Goal: Information Seeking & Learning: Learn about a topic

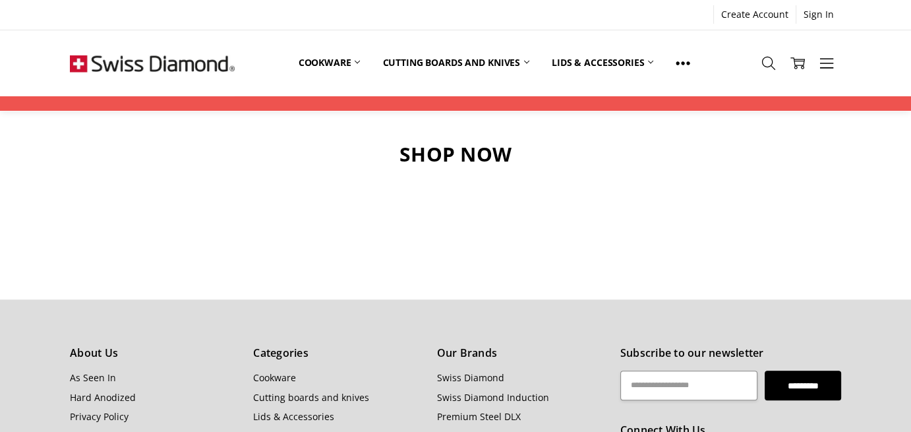
scroll to position [1319, 0]
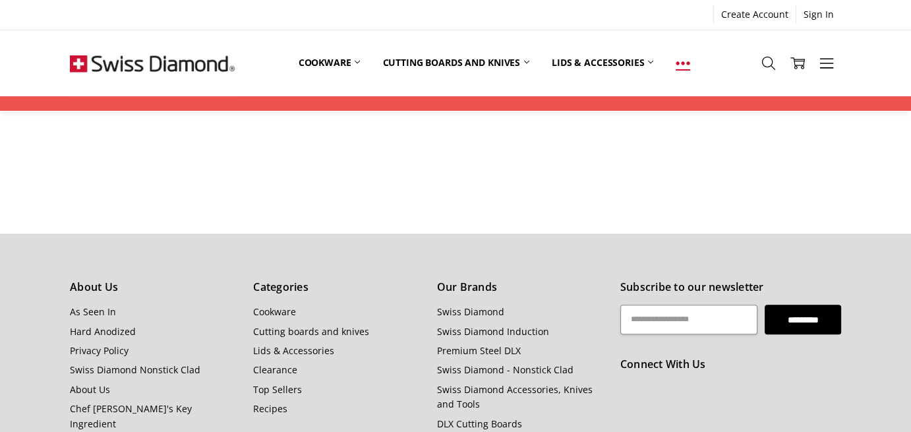
click at [684, 61] on icon at bounding box center [683, 63] width 15 height 15
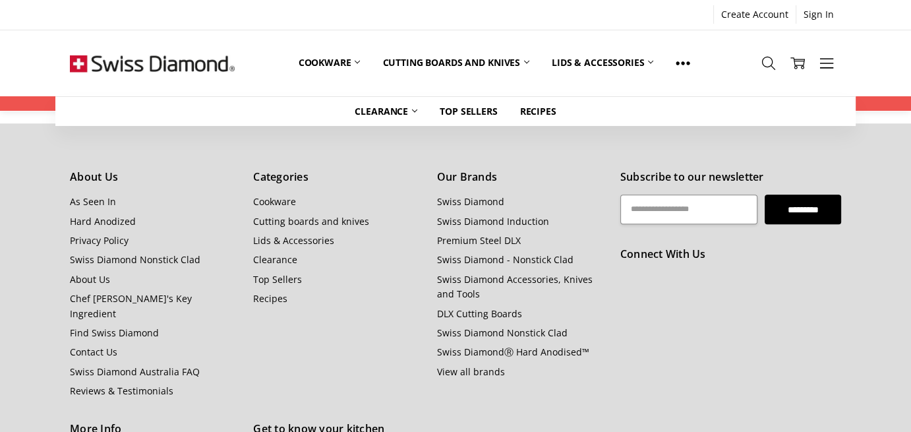
scroll to position [1451, 0]
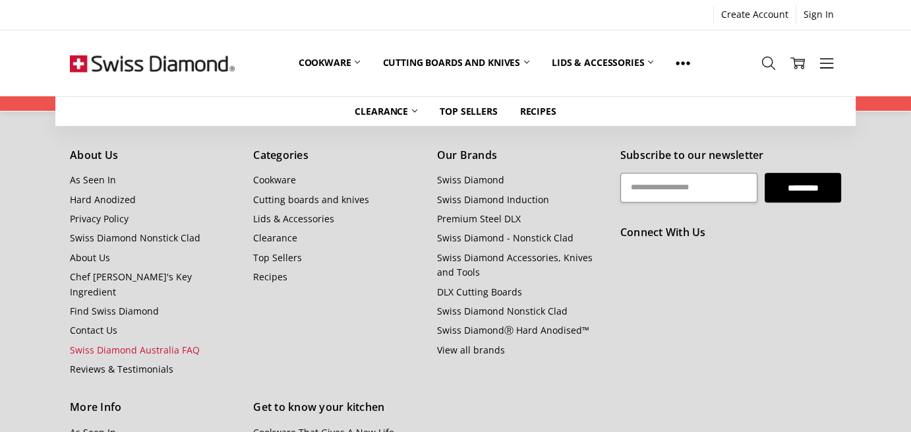
click at [143, 343] on link "Swiss Diamond Australia FAQ" at bounding box center [135, 349] width 130 height 13
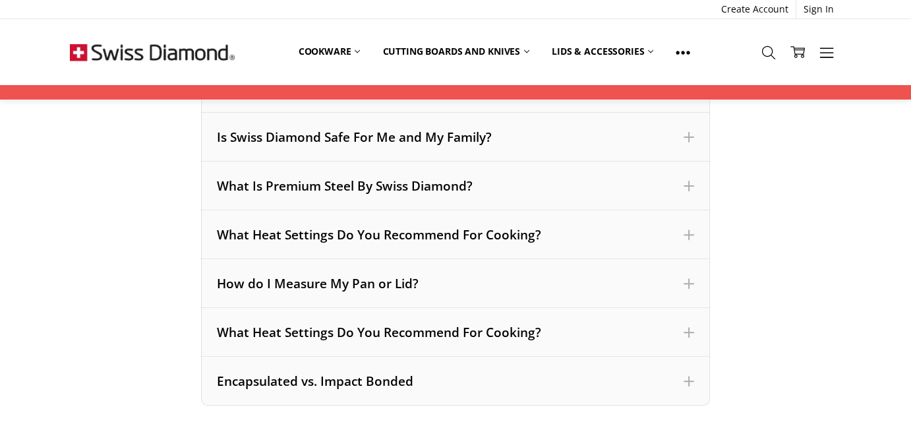
scroll to position [461, 0]
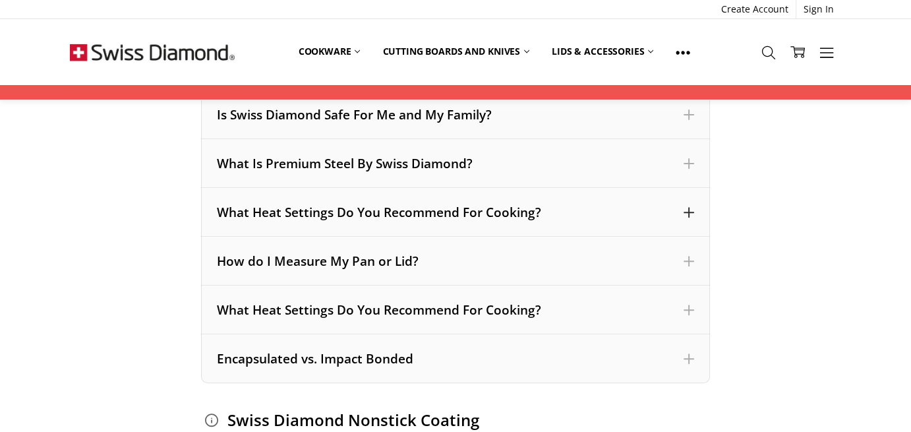
click at [687, 212] on span at bounding box center [689, 212] width 11 height 11
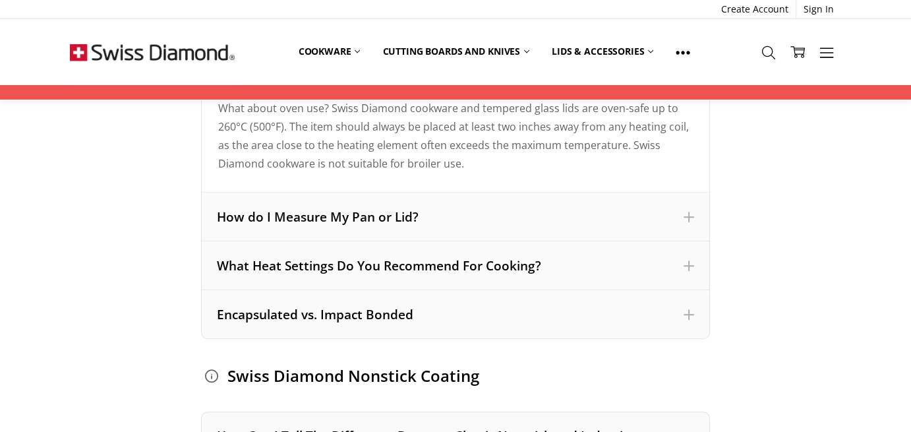
scroll to position [989, 0]
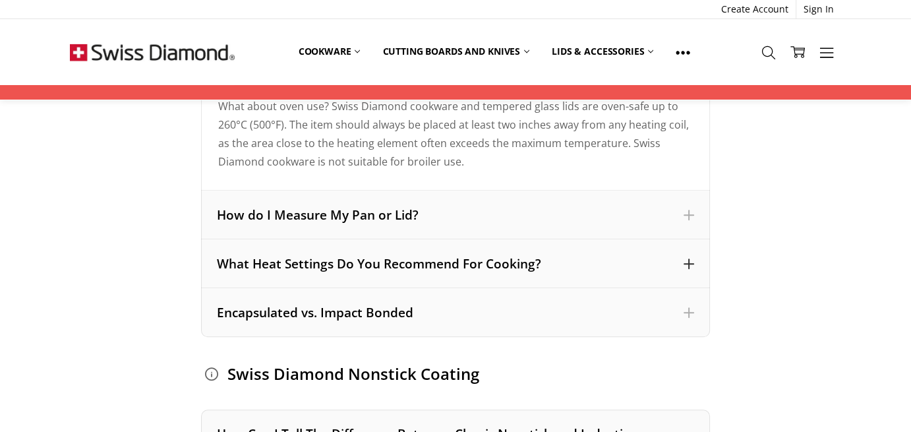
click at [687, 261] on span at bounding box center [689, 263] width 11 height 11
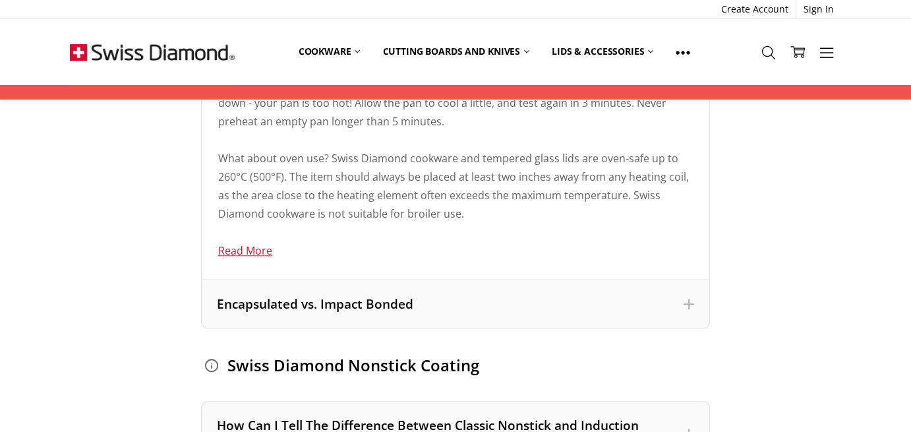
scroll to position [1318, 0]
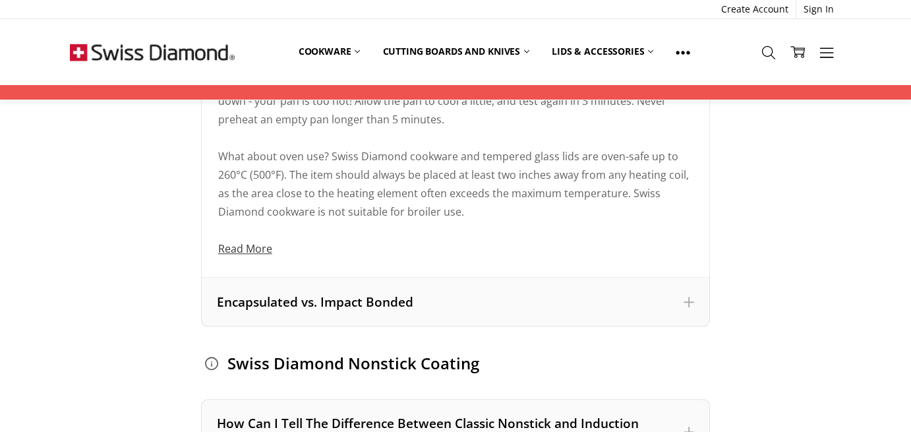
click at [260, 251] on link "Read More" at bounding box center [245, 248] width 54 height 15
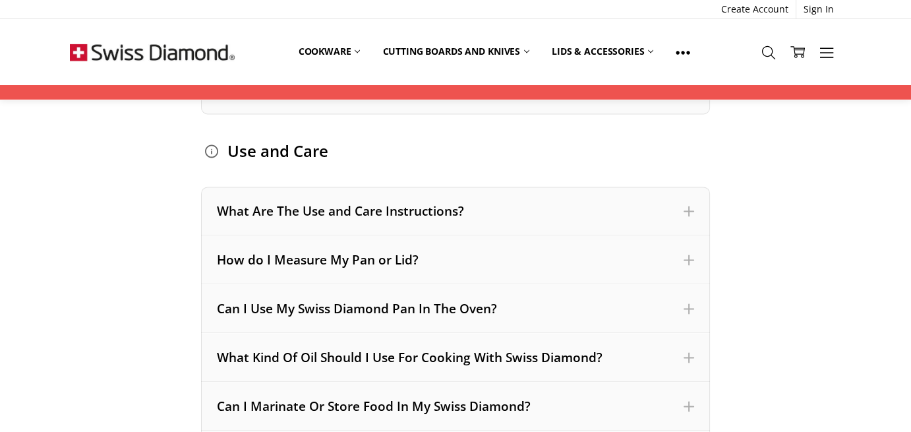
scroll to position [1846, 0]
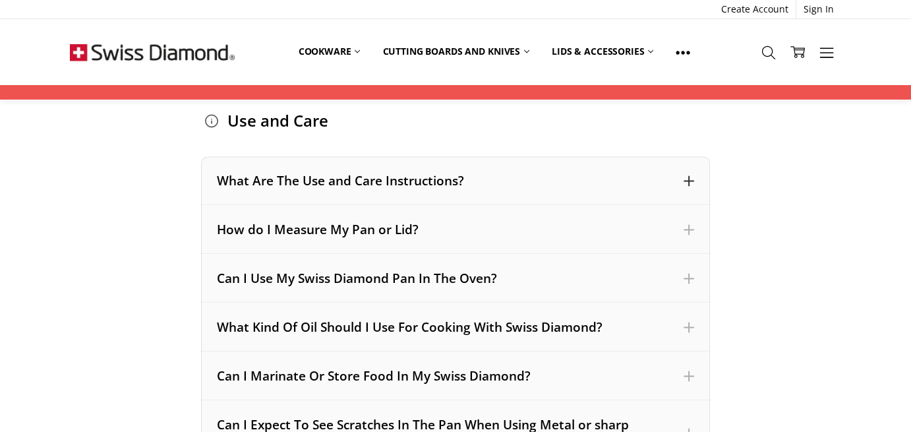
click at [690, 177] on span at bounding box center [689, 180] width 11 height 11
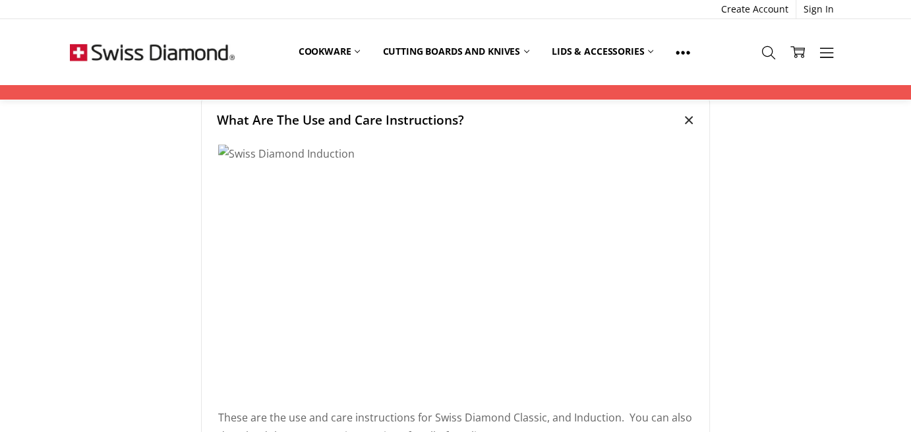
scroll to position [1045, 0]
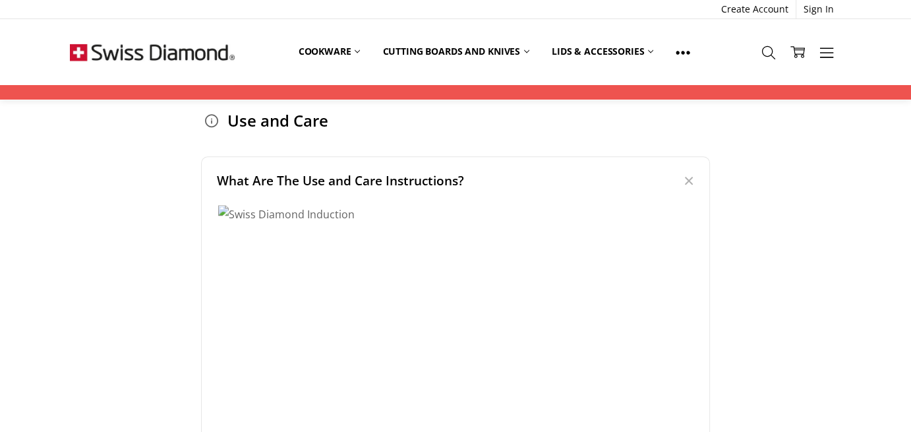
click at [288, 212] on img at bounding box center [416, 337] width 396 height 264
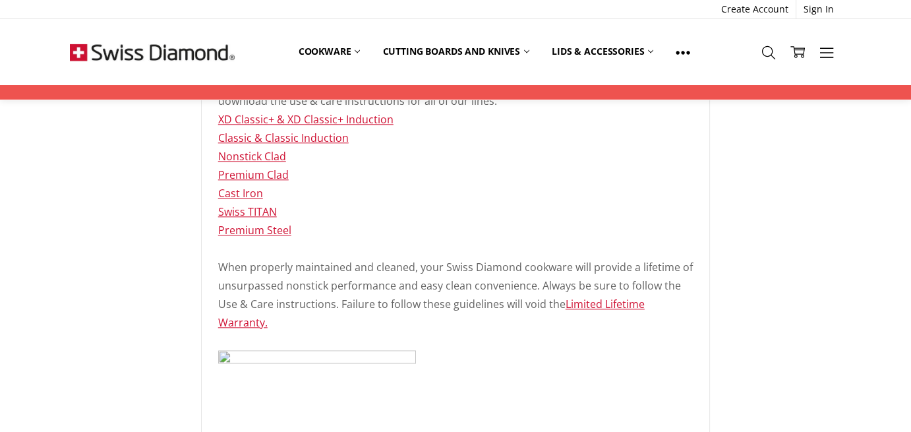
scroll to position [1375, 0]
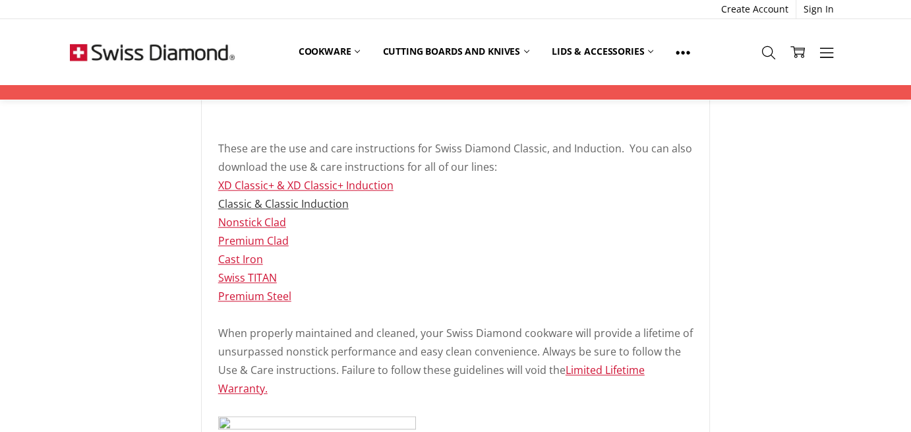
click at [314, 202] on link "Classic & Classic Induction" at bounding box center [283, 203] width 131 height 15
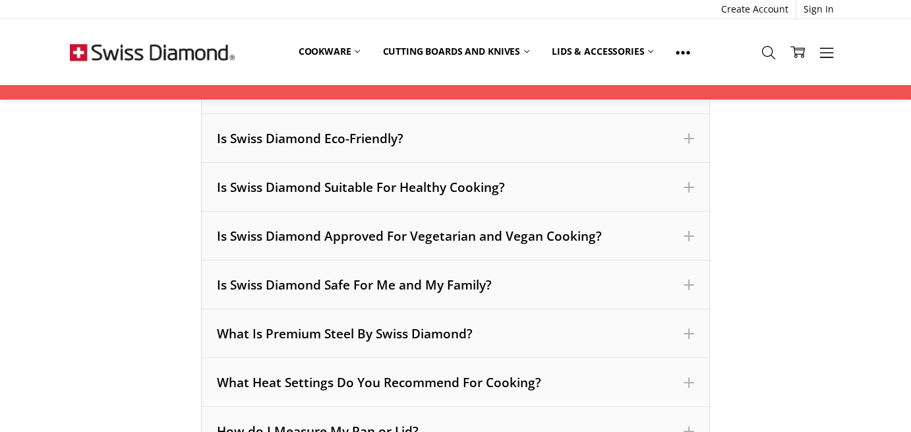
scroll to position [0, 0]
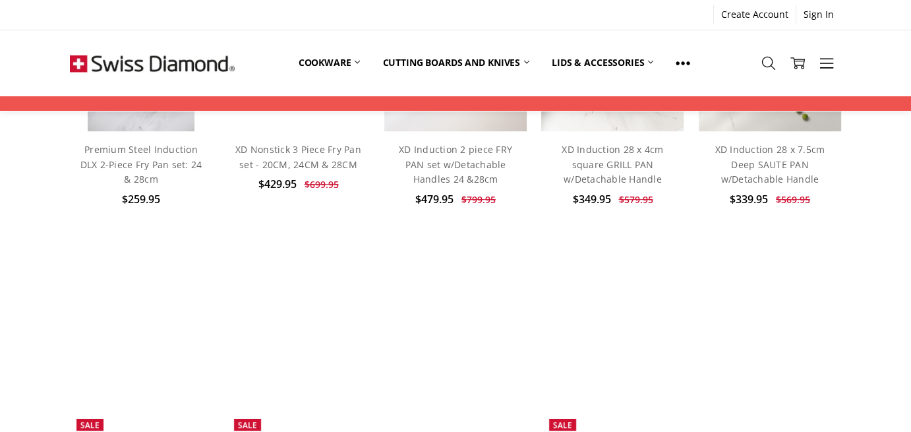
scroll to position [653, 0]
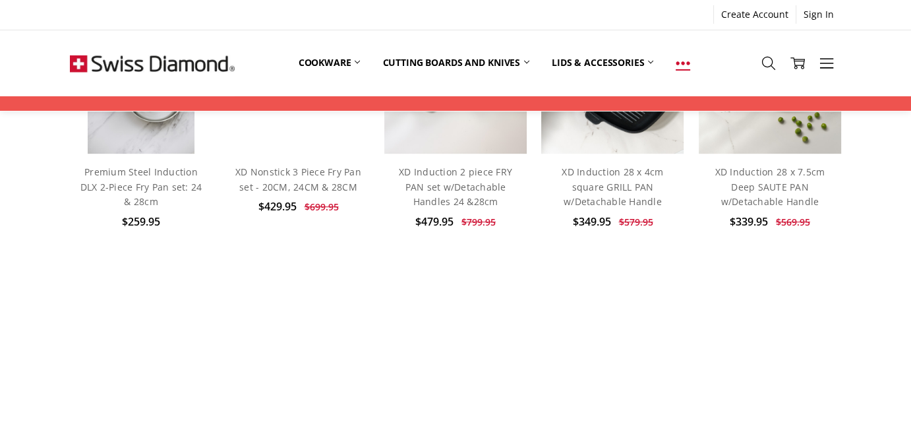
click at [686, 62] on use at bounding box center [683, 63] width 14 height 3
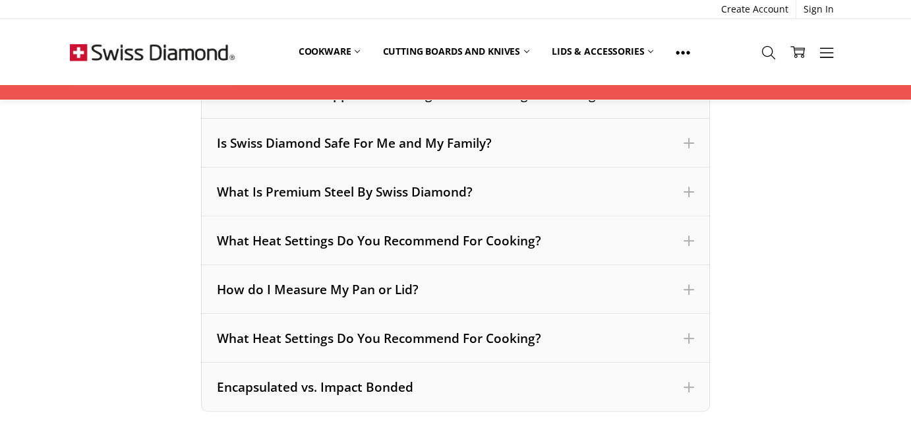
scroll to position [461, 0]
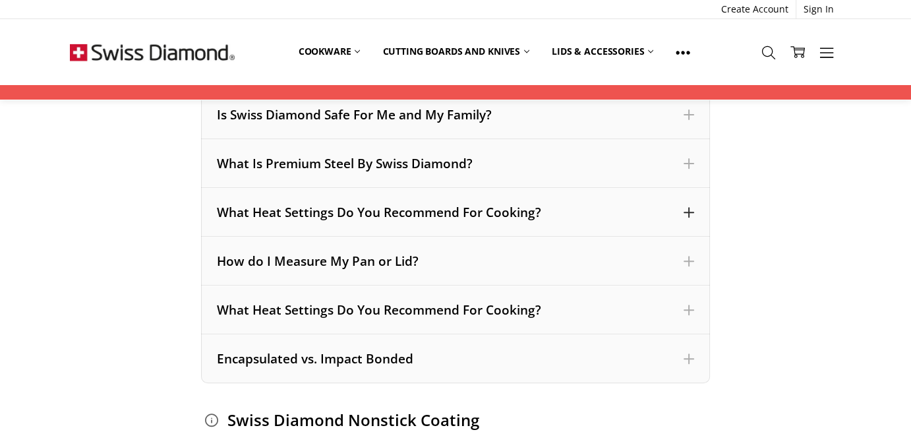
click at [684, 214] on span at bounding box center [689, 212] width 11 height 11
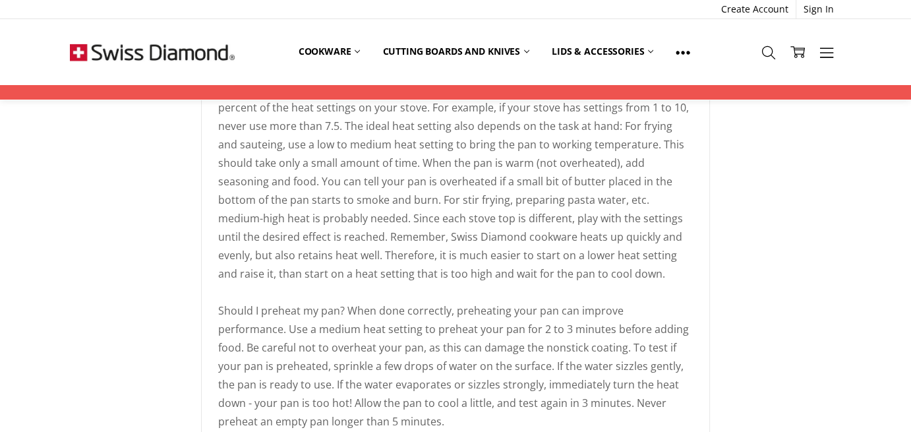
scroll to position [659, 0]
